Goal: Task Accomplishment & Management: Manage account settings

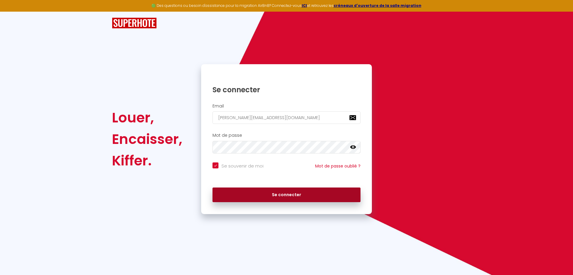
click at [318, 194] on button "Se connecter" at bounding box center [287, 194] width 148 height 15
checkbox input "true"
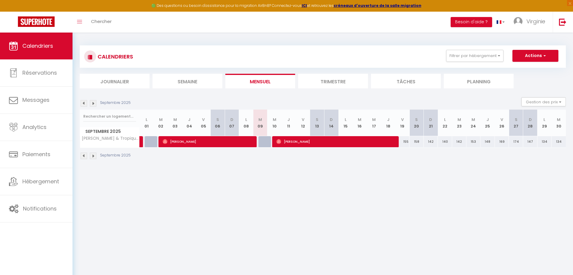
click at [334, 80] on li "Trimestre" at bounding box center [333, 81] width 70 height 15
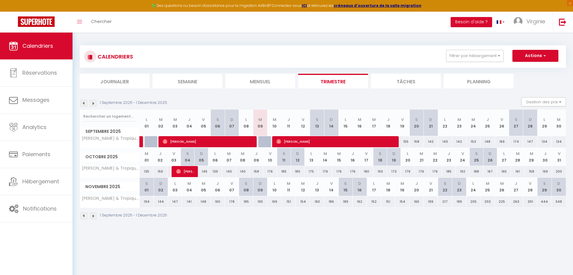
click at [95, 216] on img at bounding box center [93, 216] width 7 height 7
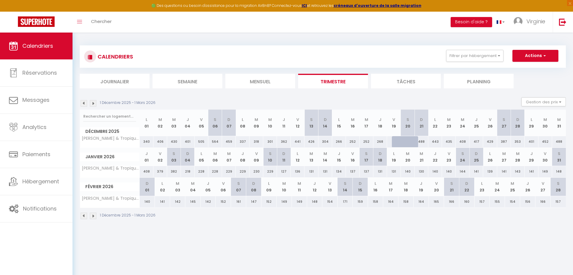
click at [400, 143] on div at bounding box center [399, 141] width 14 height 11
type input "327"
type input "Ven 19 Décembre 2025"
type input "[DATE]"
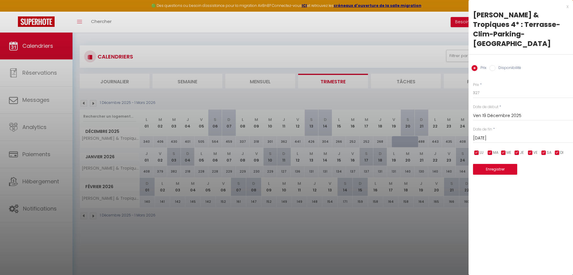
click at [492, 65] on input "Disponibilité" at bounding box center [493, 68] width 6 height 6
radio input "true"
radio input "false"
click at [398, 142] on div at bounding box center [286, 137] width 573 height 275
select select
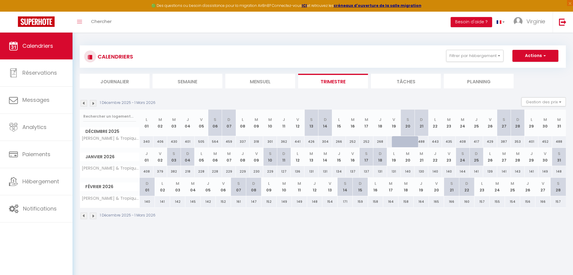
click at [396, 144] on div at bounding box center [399, 141] width 14 height 11
select select "1"
type input "Ven 19 Décembre 2025"
type input "[DATE]"
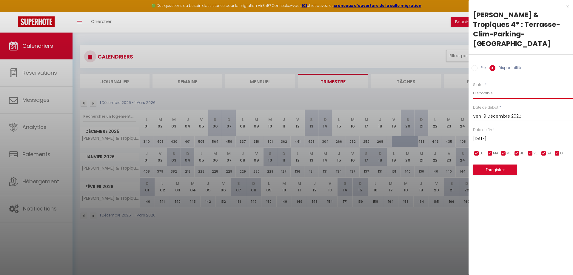
click at [473, 87] on select "Disponible Indisponible" at bounding box center [523, 92] width 100 height 11
click option "Disponible" at bounding box center [0, 0] width 0 height 0
click at [495, 164] on button "Enregistrer" at bounding box center [495, 169] width 44 height 11
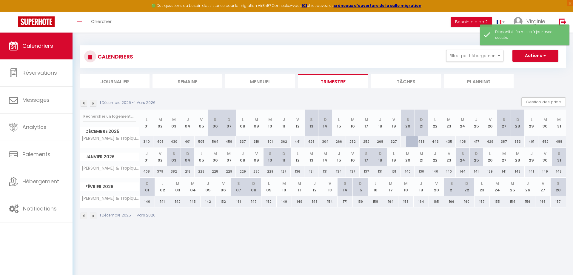
click at [410, 143] on div at bounding box center [413, 141] width 14 height 11
select select "1"
type input "[DATE]"
type input "Dim 21 Décembre 2025"
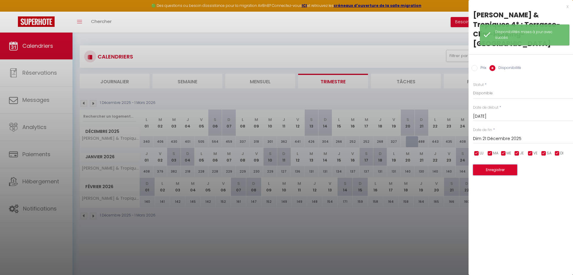
click at [487, 164] on button "Enregistrer" at bounding box center [495, 169] width 44 height 11
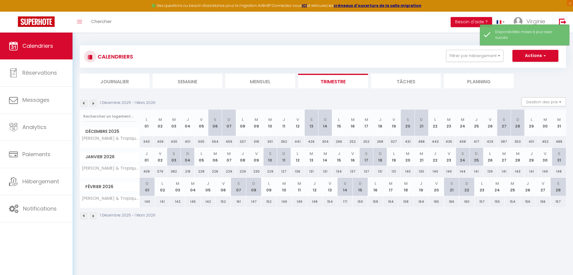
click at [85, 105] on img at bounding box center [84, 103] width 7 height 7
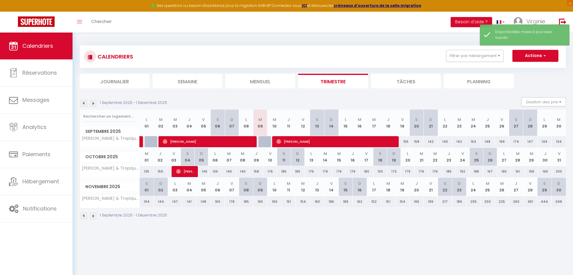
click at [85, 105] on img at bounding box center [84, 103] width 7 height 7
